Goal: Transaction & Acquisition: Download file/media

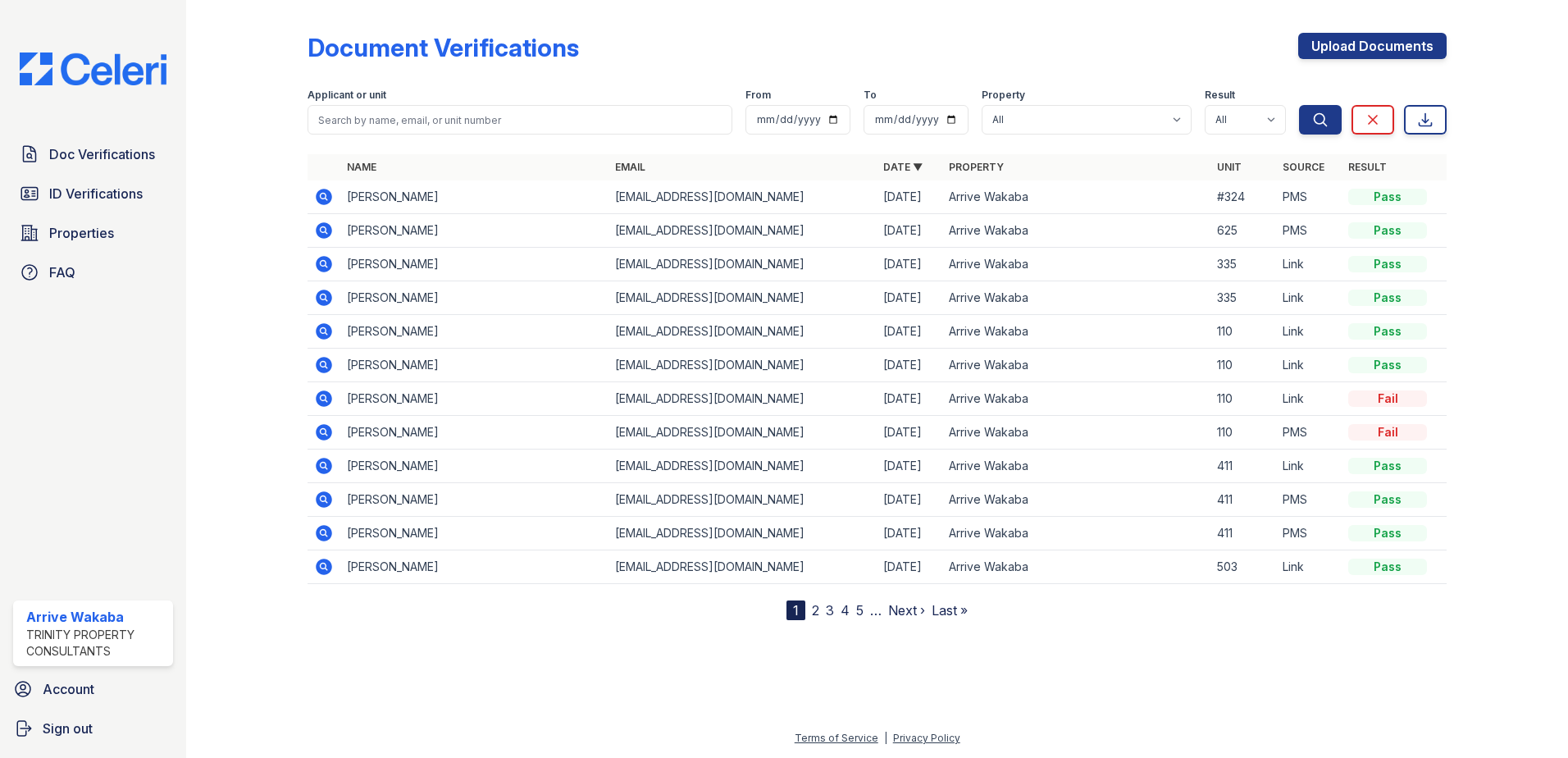
click at [318, 190] on icon at bounding box center [324, 197] width 20 height 20
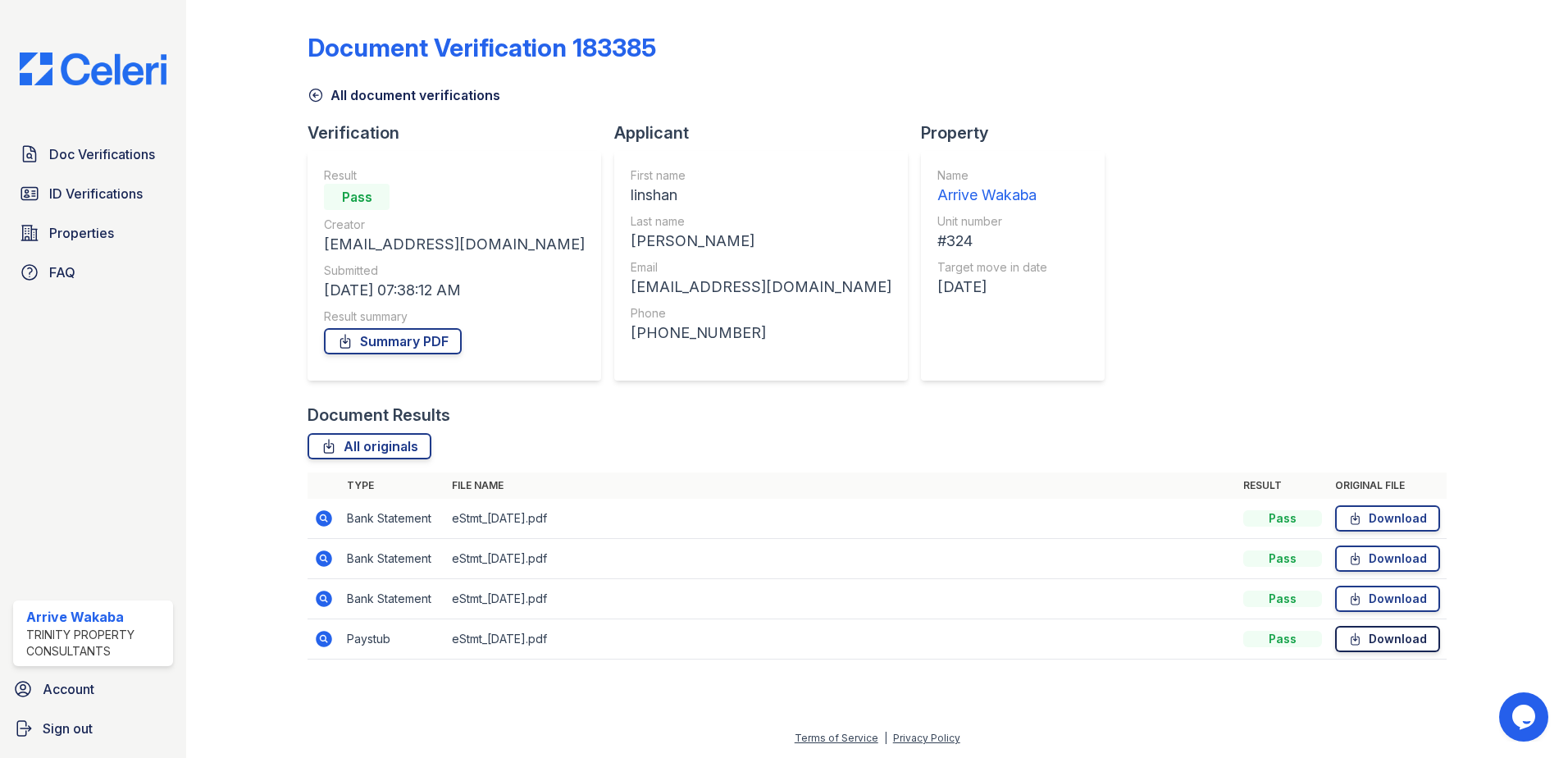
click at [1391, 640] on link "Download" at bounding box center [1387, 639] width 105 height 26
click at [1370, 564] on link "Download" at bounding box center [1387, 558] width 105 height 26
click at [1395, 624] on td "Download" at bounding box center [1388, 639] width 119 height 40
click at [1405, 636] on link "Download" at bounding box center [1387, 639] width 105 height 26
click at [1387, 560] on link "Download" at bounding box center [1387, 558] width 105 height 26
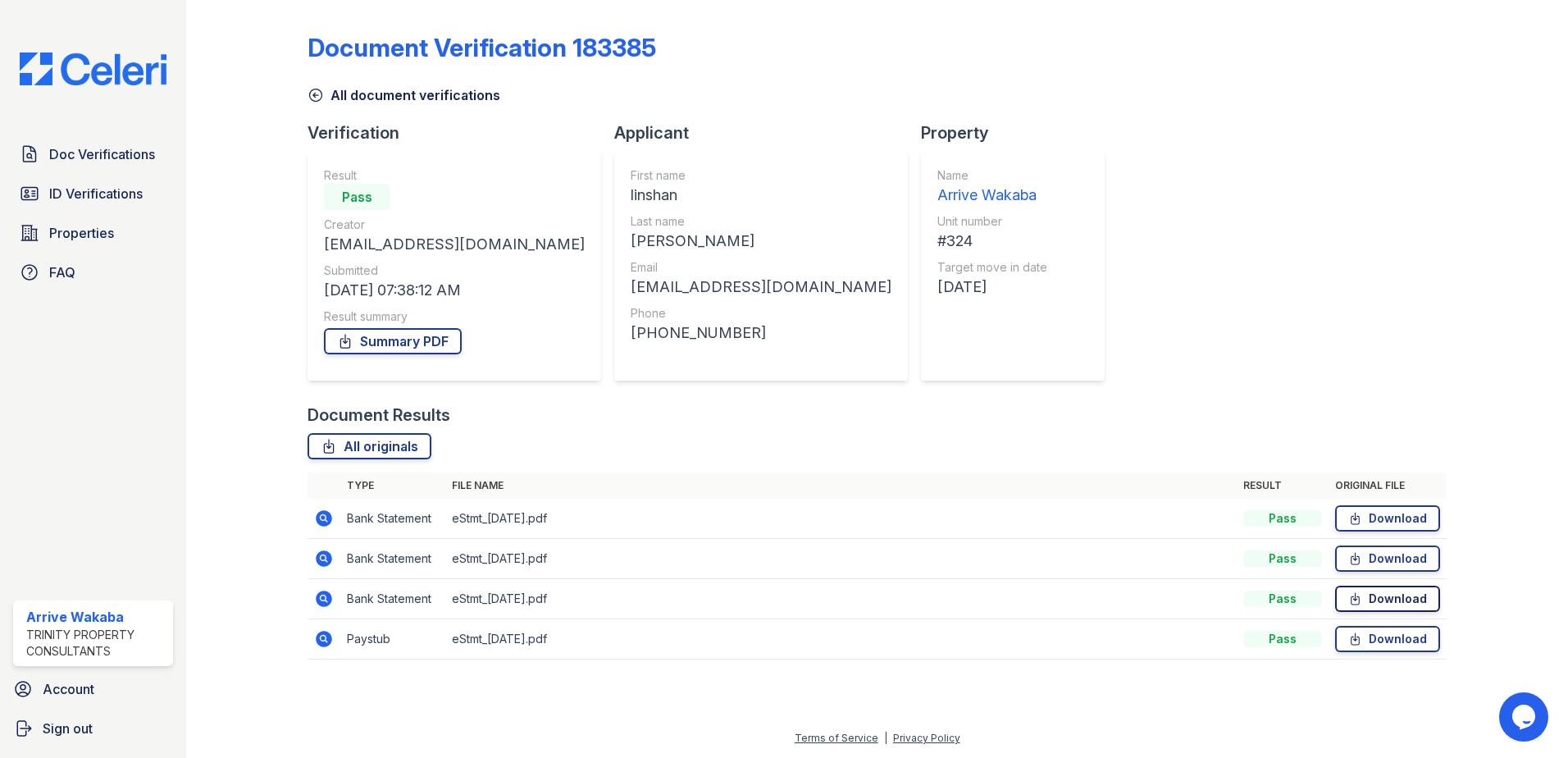
click at [1378, 595] on link "Download" at bounding box center [1387, 598] width 105 height 26
click at [1362, 641] on icon at bounding box center [1356, 639] width 14 height 16
click at [1378, 554] on link "Download" at bounding box center [1387, 558] width 105 height 26
